Goal: Task Accomplishment & Management: Use online tool/utility

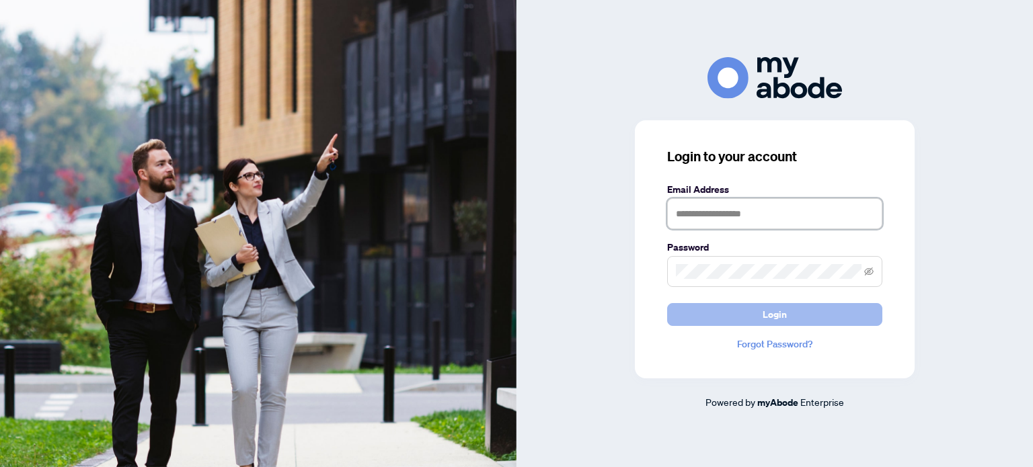
type input "**********"
click at [820, 319] on button "Login" at bounding box center [774, 314] width 215 height 23
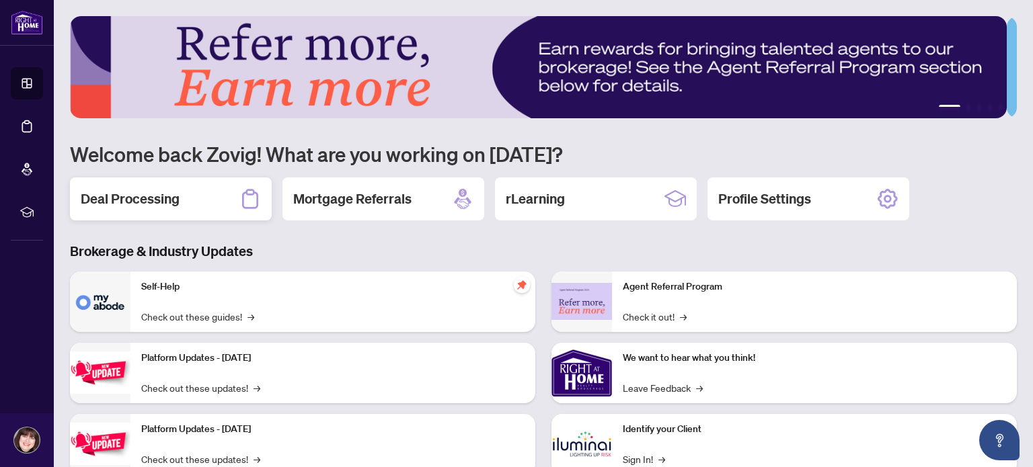
click at [186, 197] on div "Deal Processing" at bounding box center [171, 198] width 202 height 43
